Goal: Information Seeking & Learning: Learn about a topic

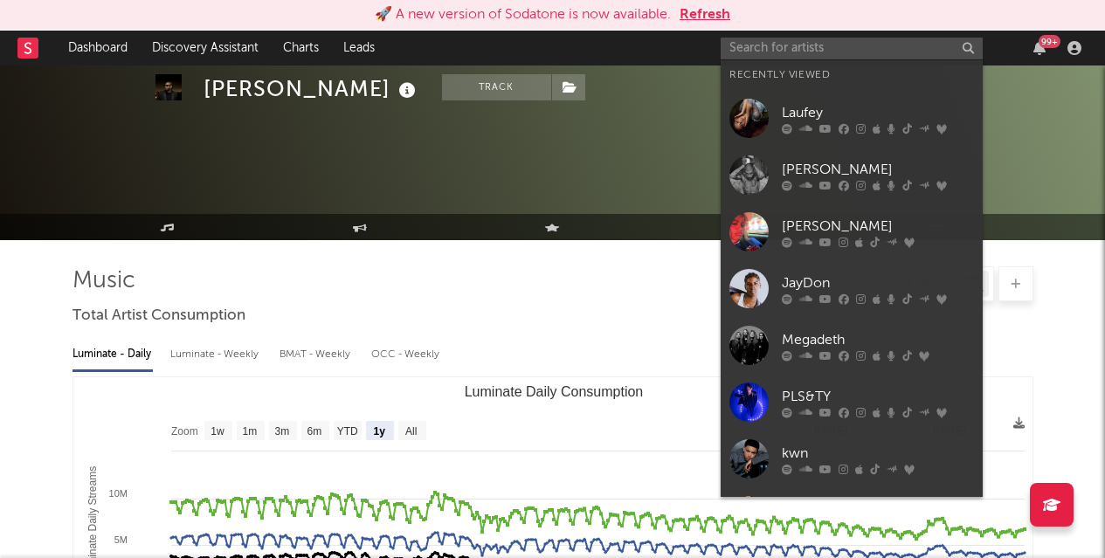
select select "1y"
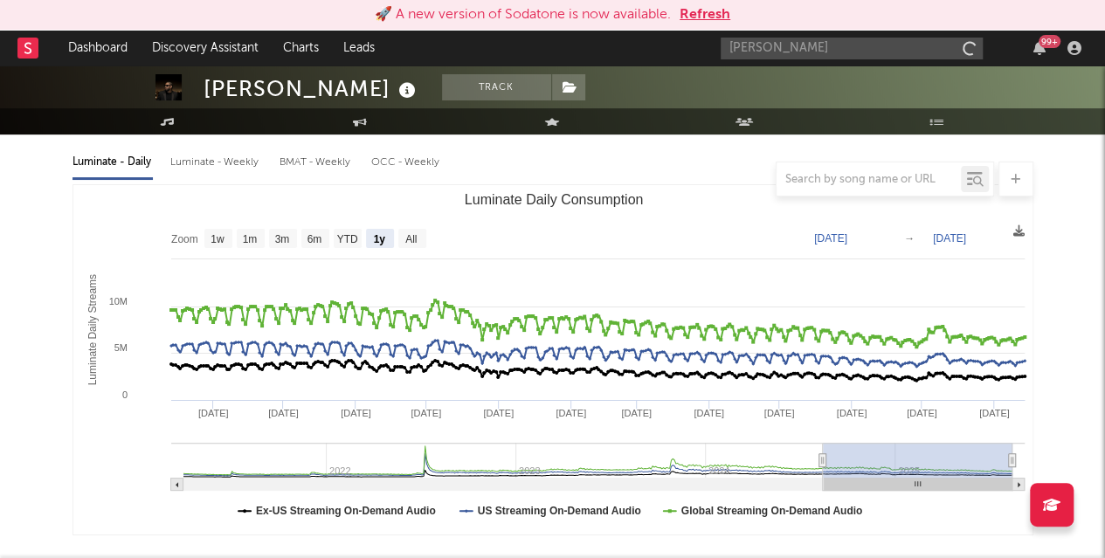
type input "[PERSON_NAME]"
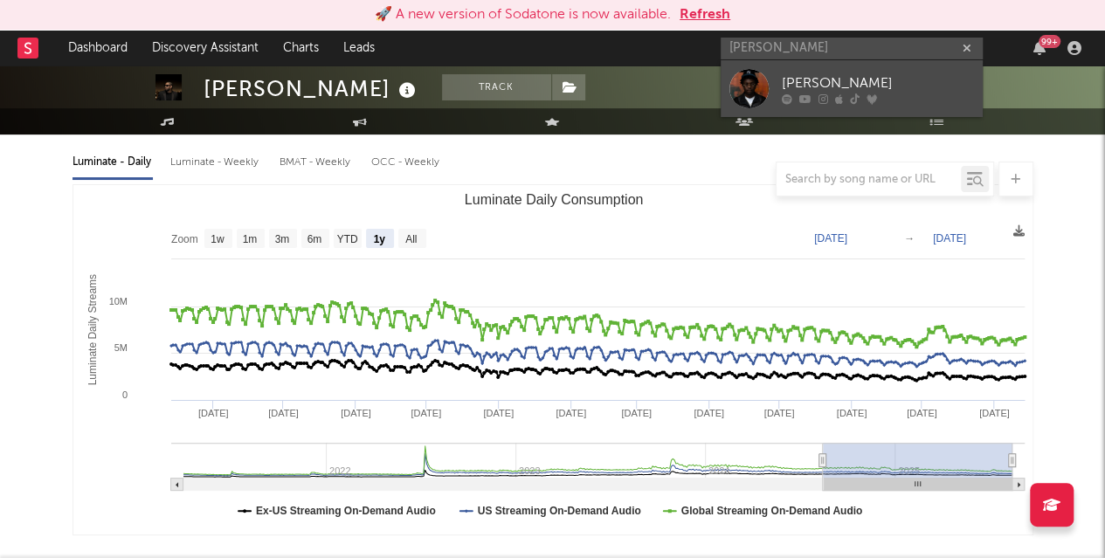
click at [805, 78] on div "[PERSON_NAME]" at bounding box center [878, 82] width 192 height 21
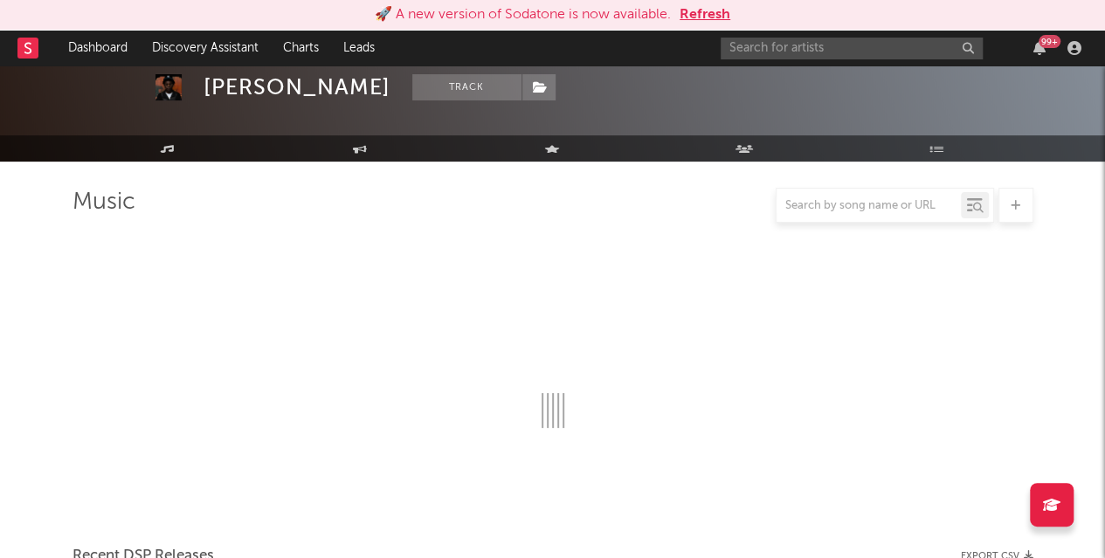
scroll to position [192, 0]
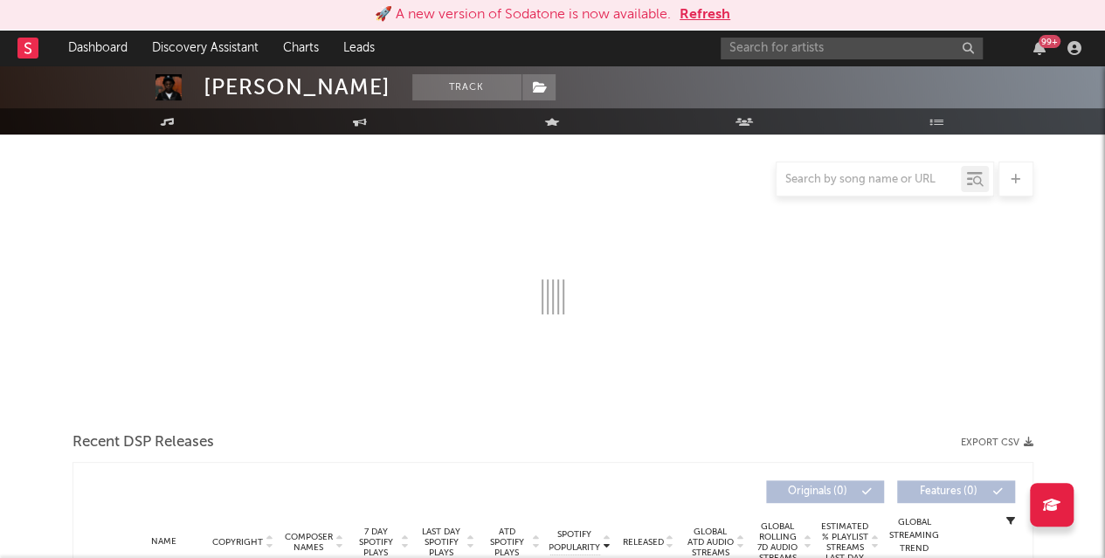
select select "1w"
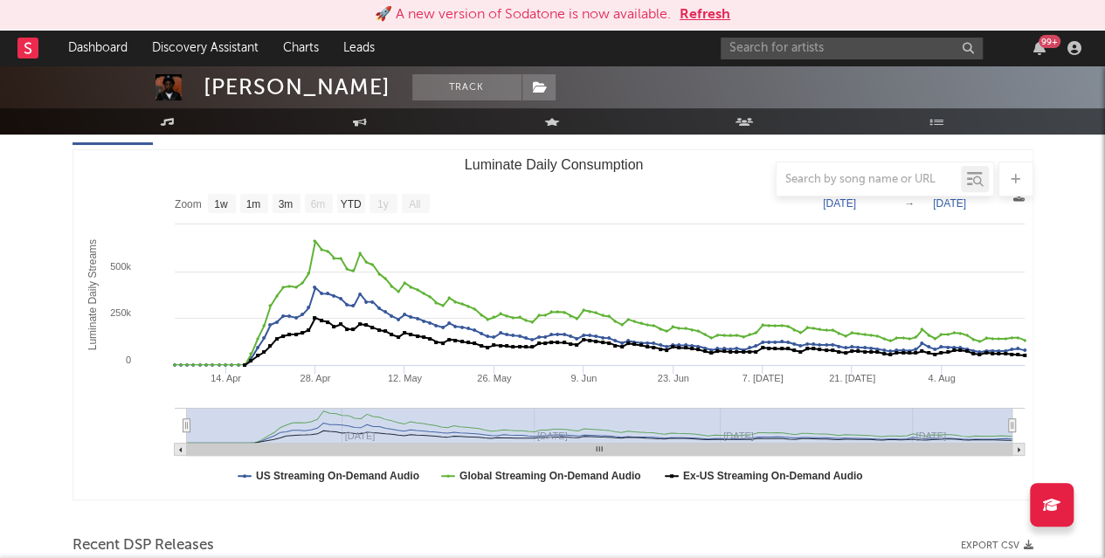
scroll to position [230, 0]
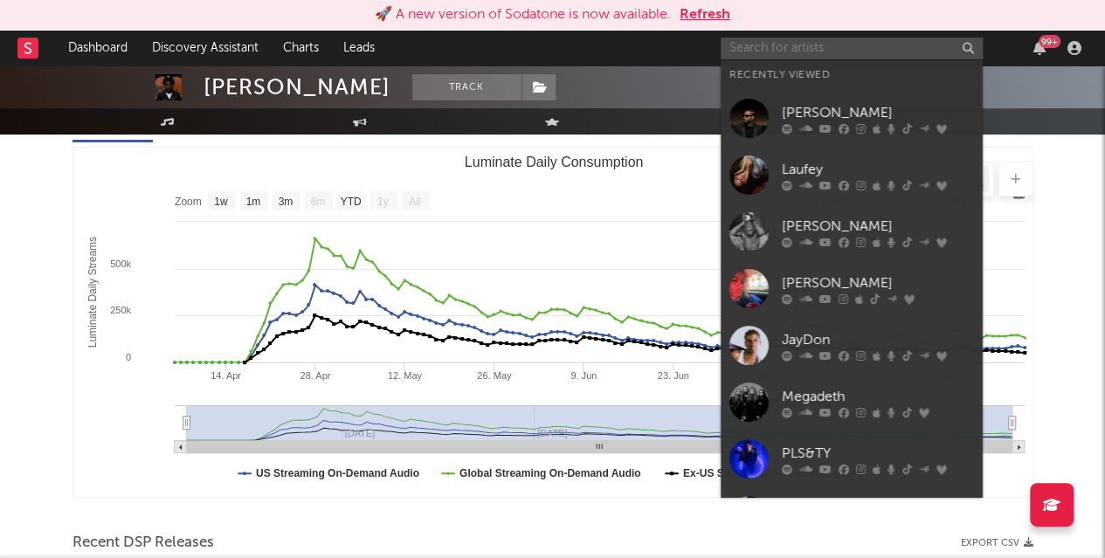
click at [774, 48] on input "text" at bounding box center [851, 49] width 262 height 22
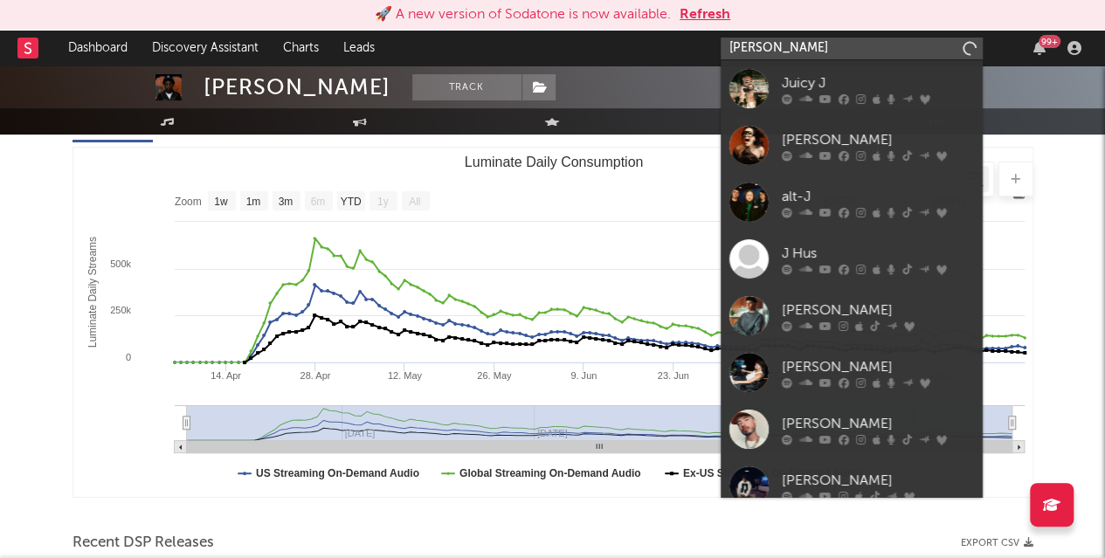
type input "[PERSON_NAME]"
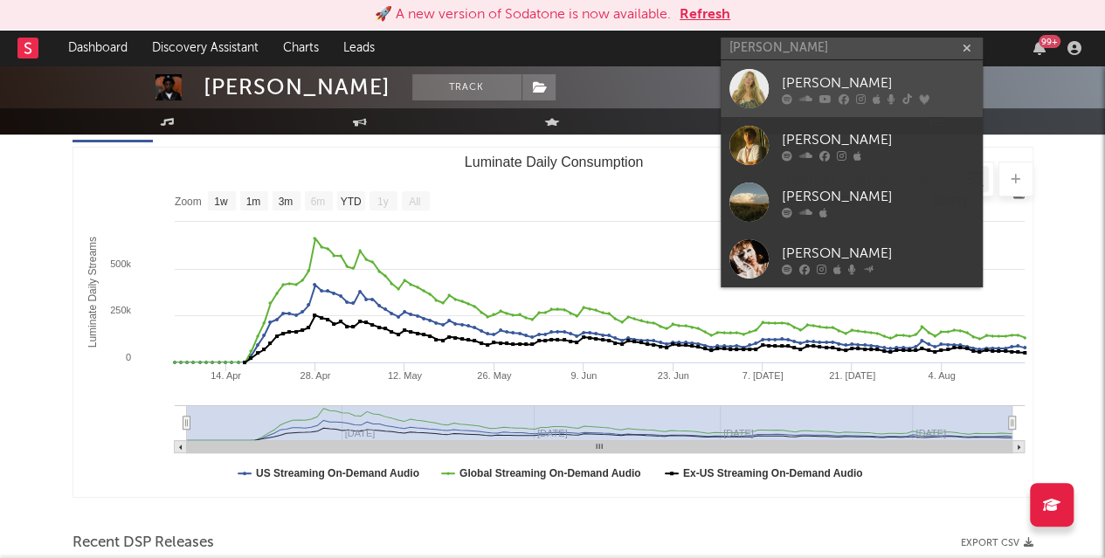
click at [796, 80] on div "[PERSON_NAME]" at bounding box center [878, 82] width 192 height 21
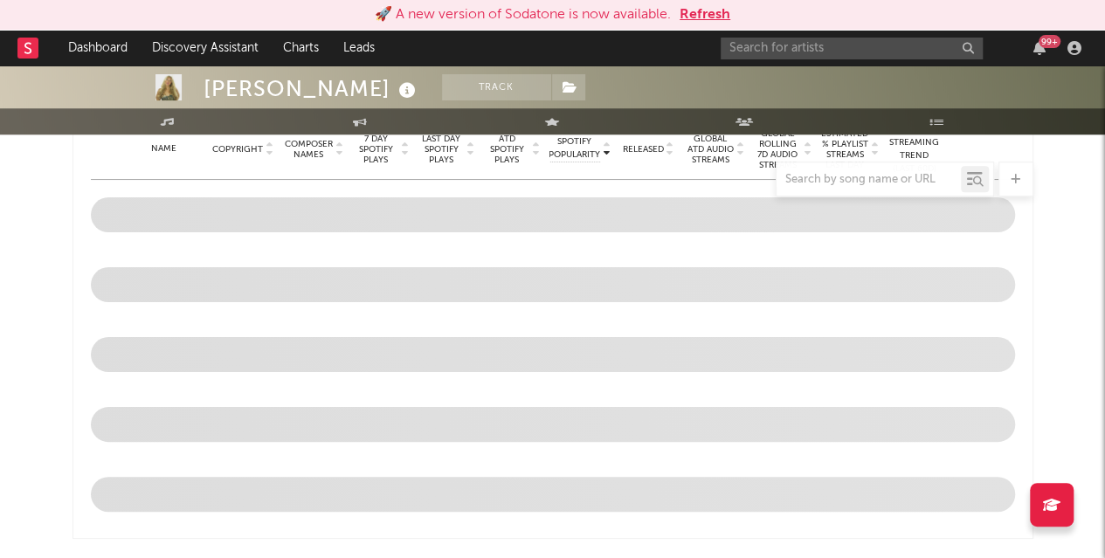
select select "6m"
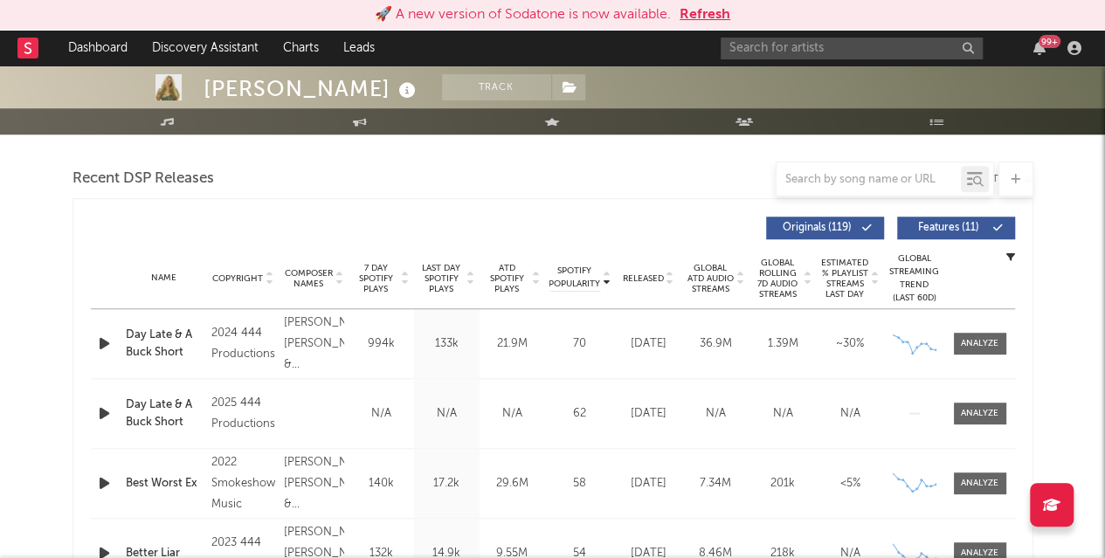
scroll to position [585, 0]
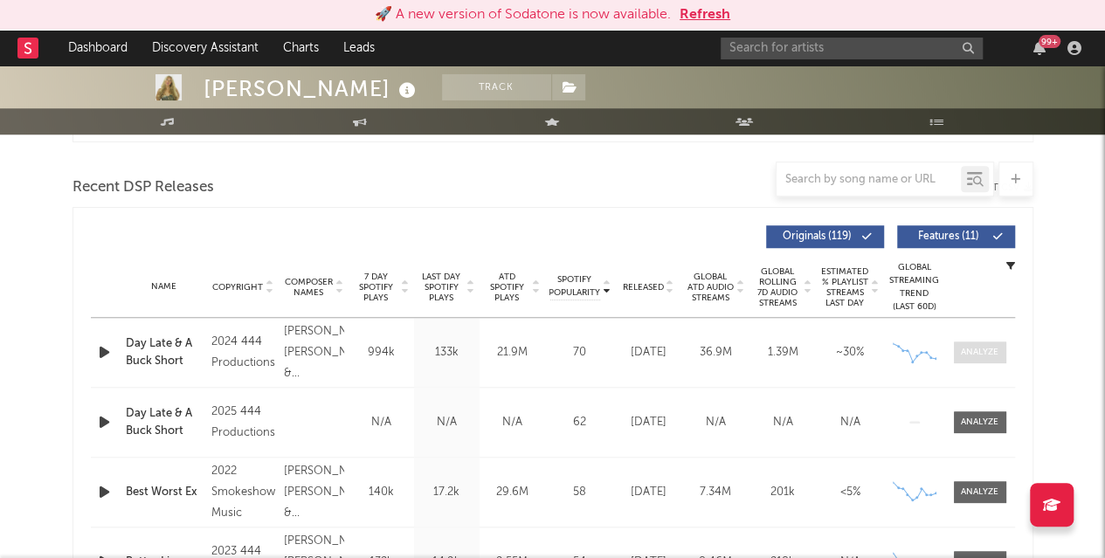
click at [975, 349] on div at bounding box center [980, 352] width 38 height 13
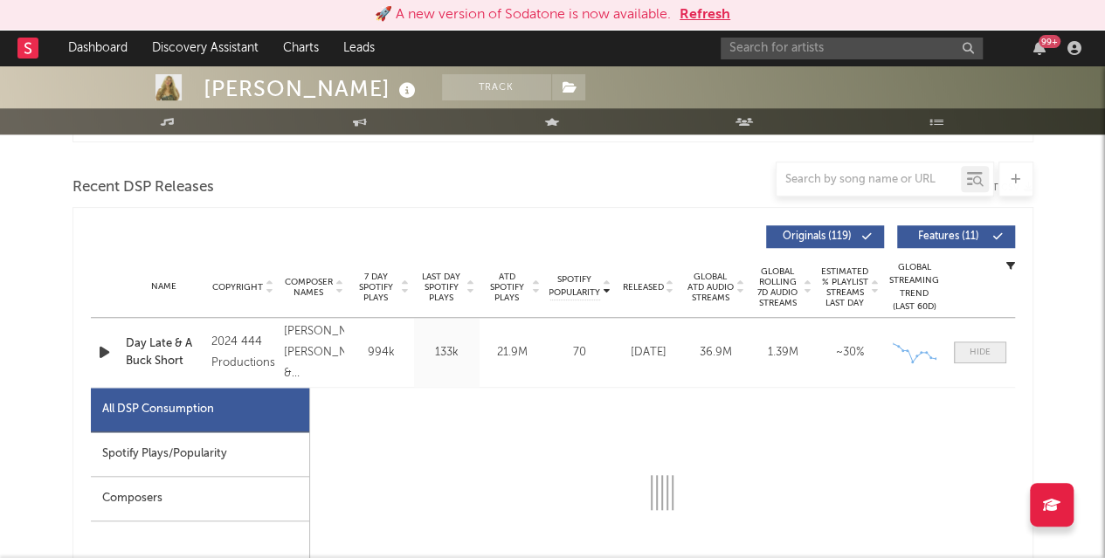
select select "6m"
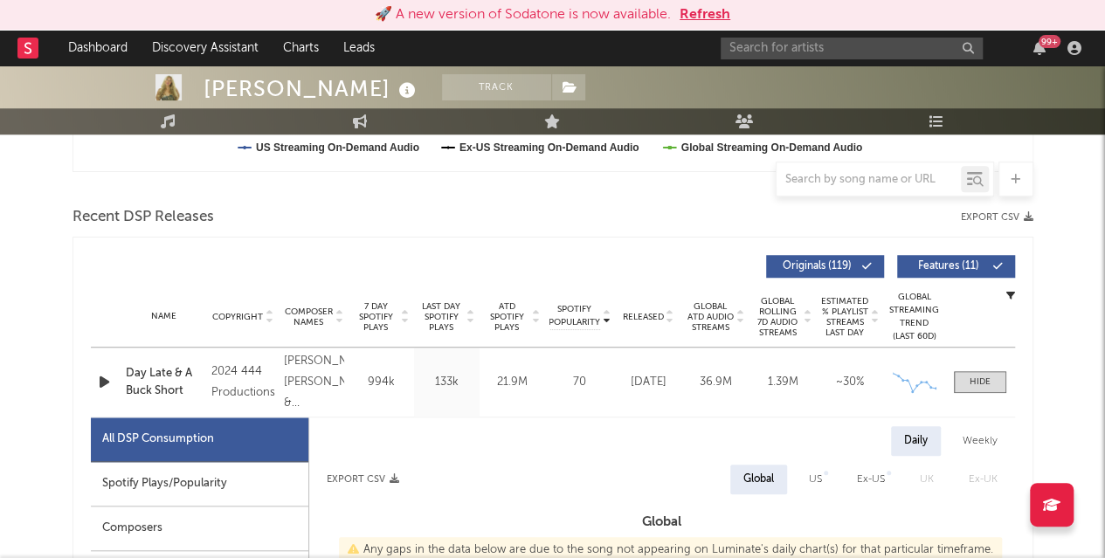
scroll to position [575, 0]
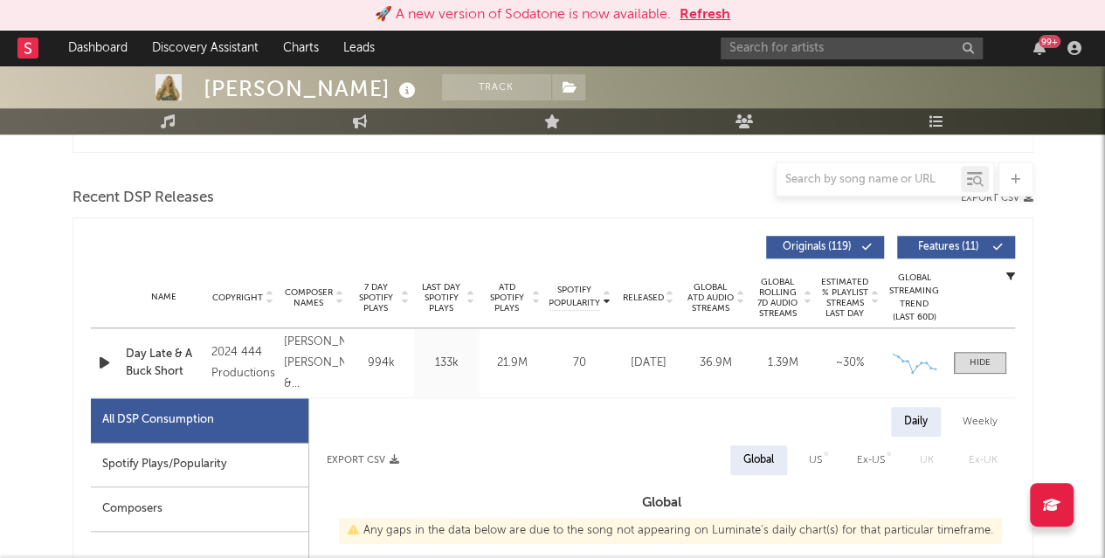
click at [143, 465] on div "Spotify Plays/Popularity" at bounding box center [199, 465] width 217 height 45
select select "6m"
select select "1w"
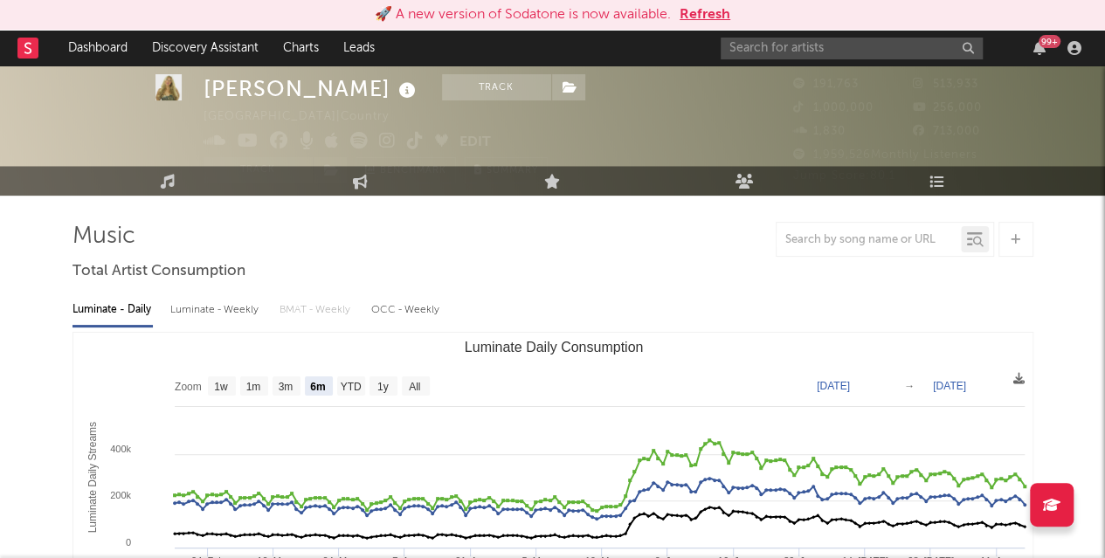
scroll to position [0, 0]
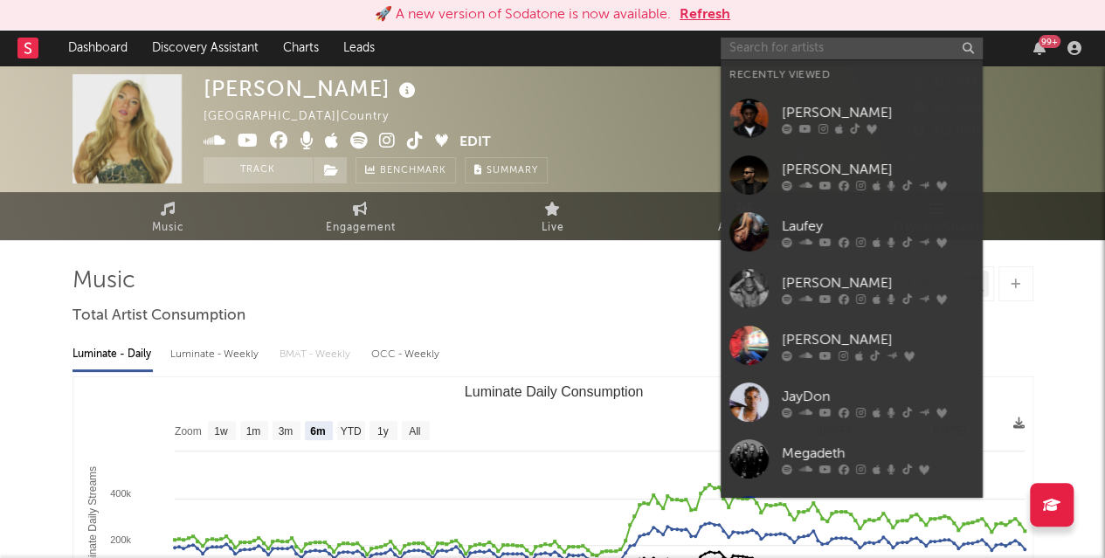
click at [823, 43] on input "text" at bounding box center [851, 49] width 262 height 22
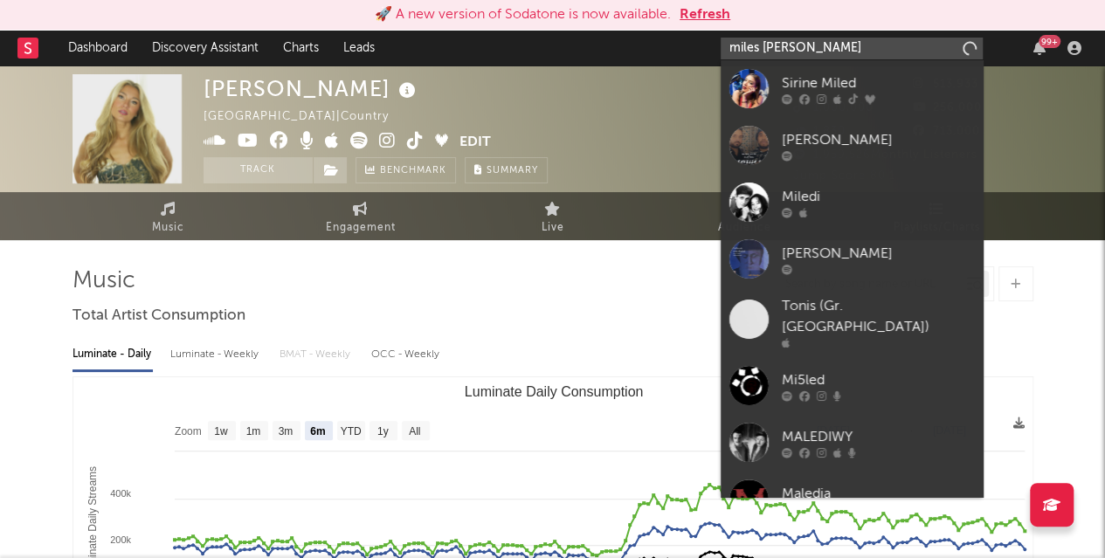
type input "miles [PERSON_NAME]"
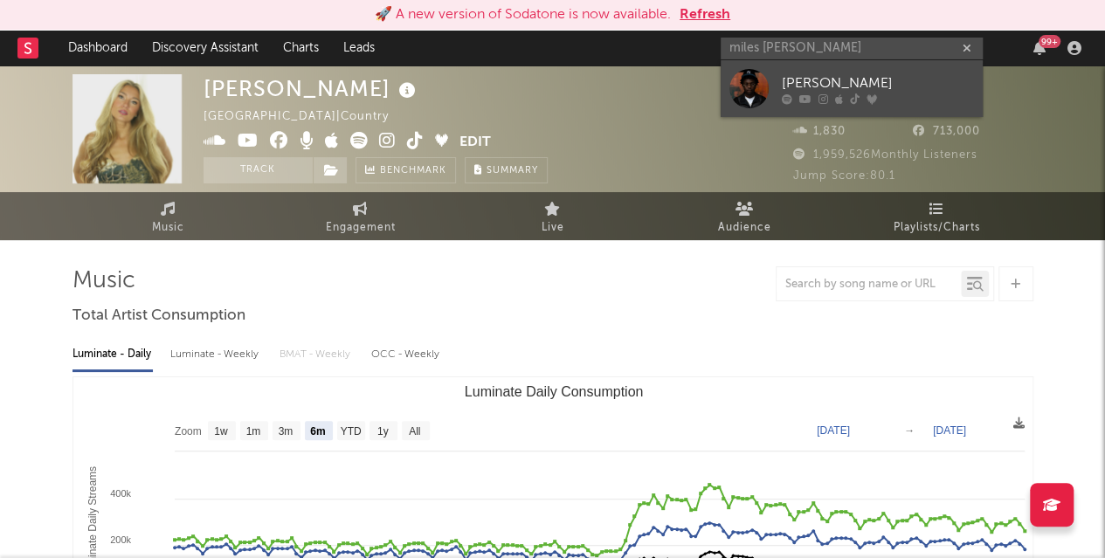
click at [818, 74] on div "[PERSON_NAME]" at bounding box center [878, 82] width 192 height 21
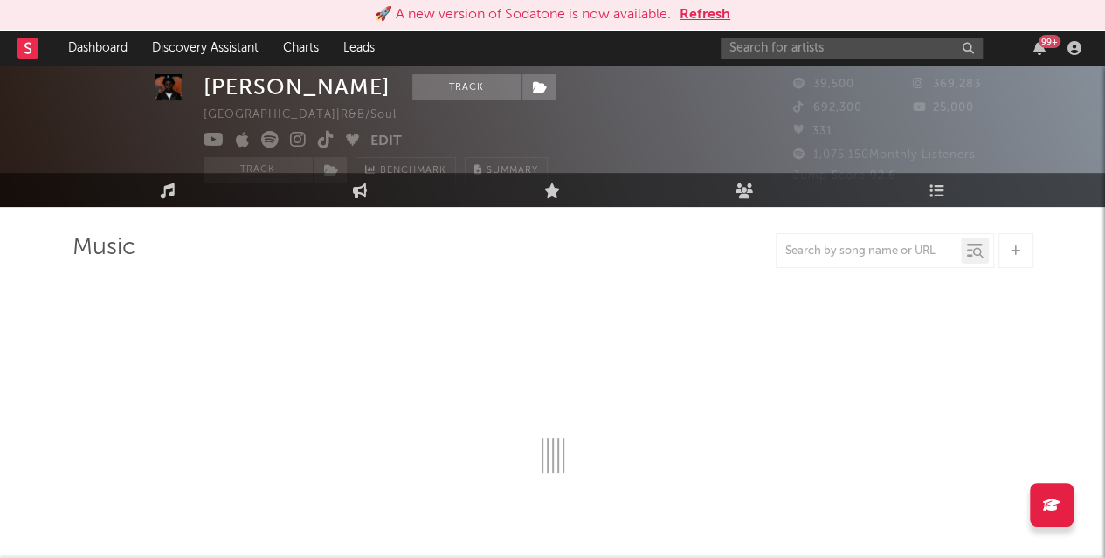
select select "1w"
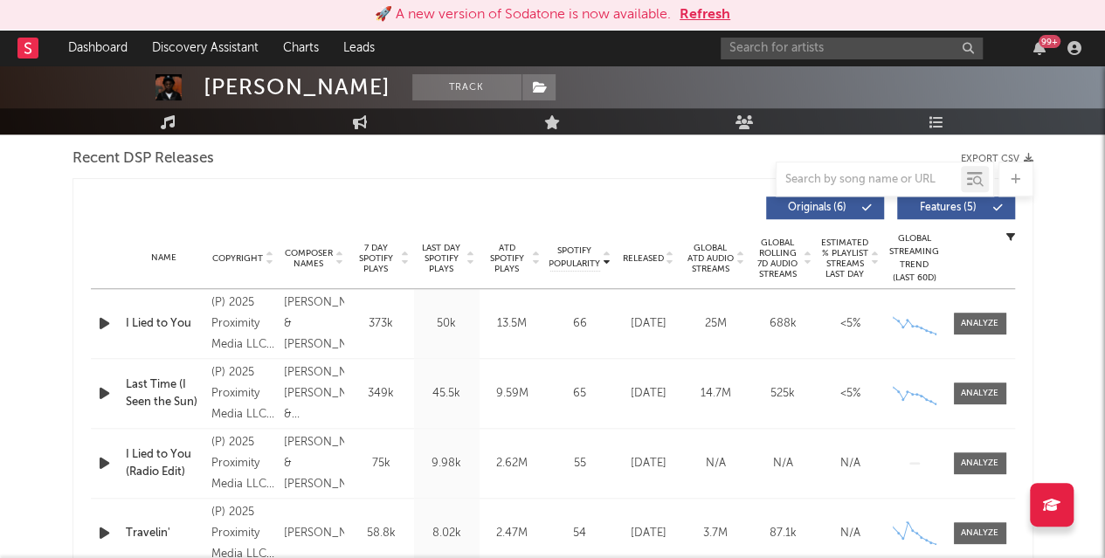
scroll to position [629, 0]
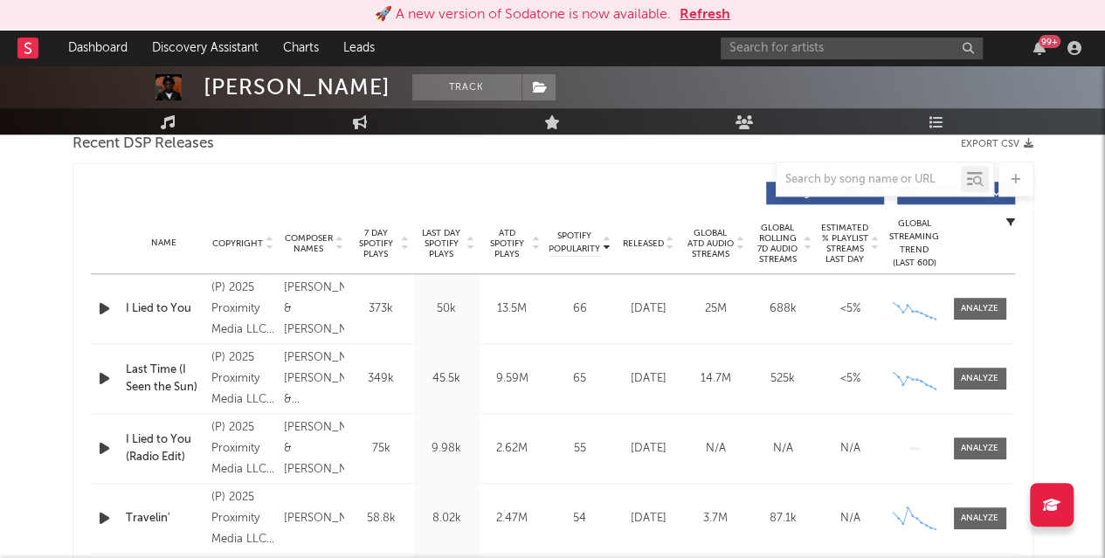
click at [102, 308] on icon "button" at bounding box center [104, 309] width 18 height 22
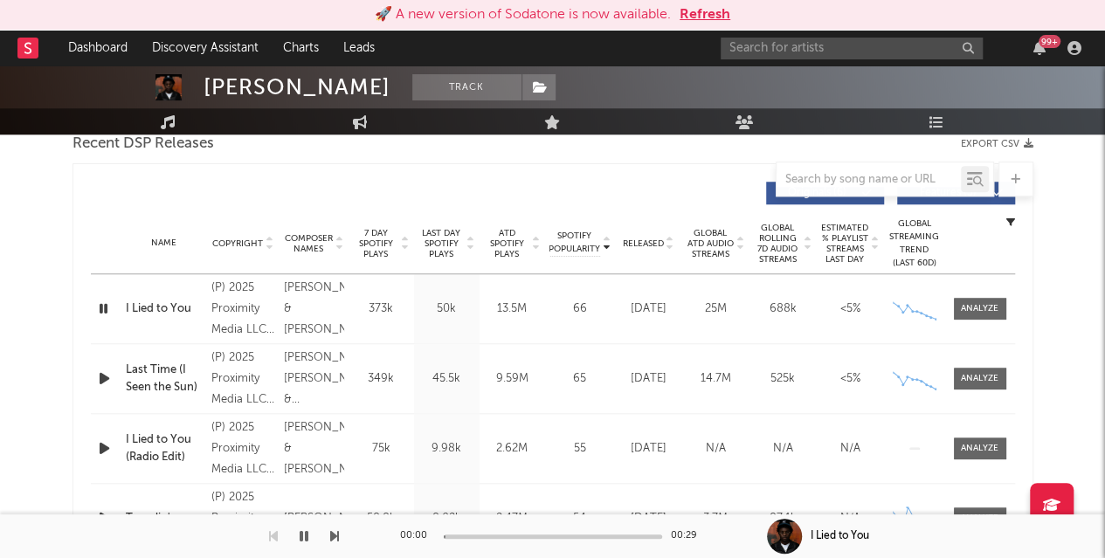
click at [102, 308] on icon "button" at bounding box center [103, 309] width 17 height 22
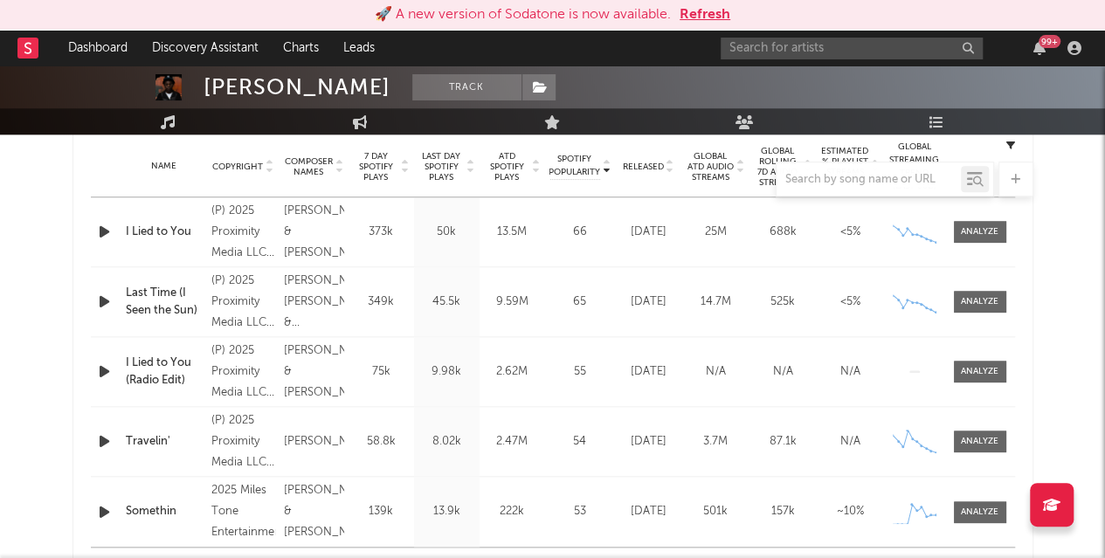
scroll to position [711, 0]
